Goal: Navigation & Orientation: Find specific page/section

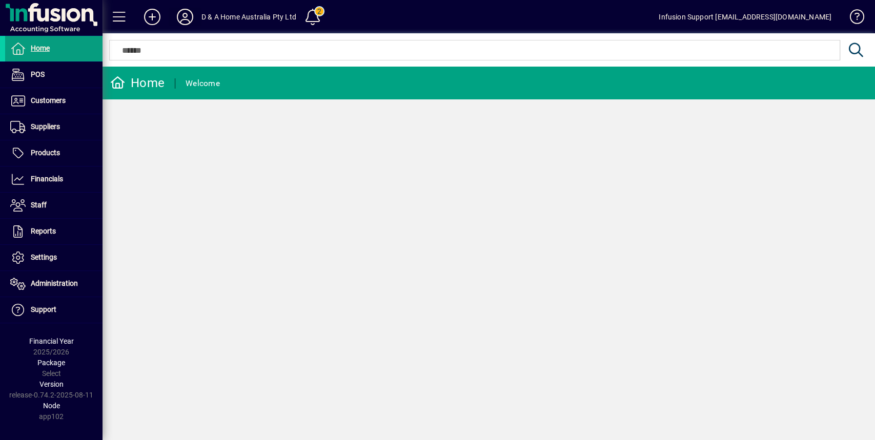
click at [180, 21] on icon at bounding box center [185, 17] width 21 height 16
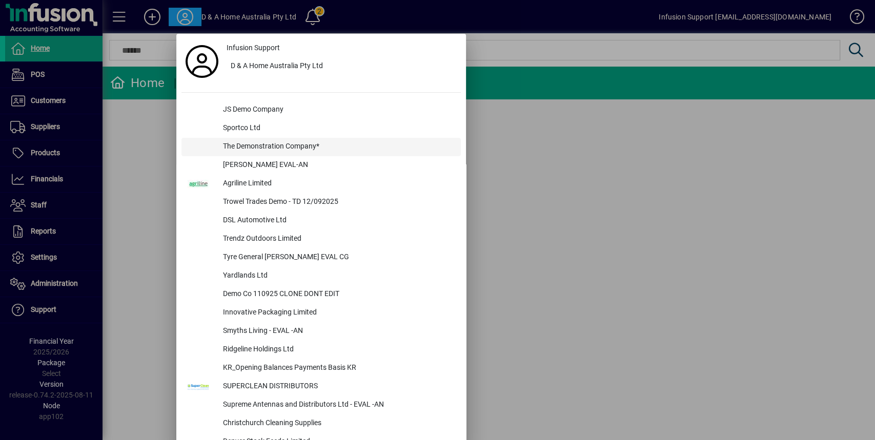
click at [289, 148] on div "The Demonstration Company*" at bounding box center [338, 147] width 246 height 18
